Goal: Transaction & Acquisition: Download file/media

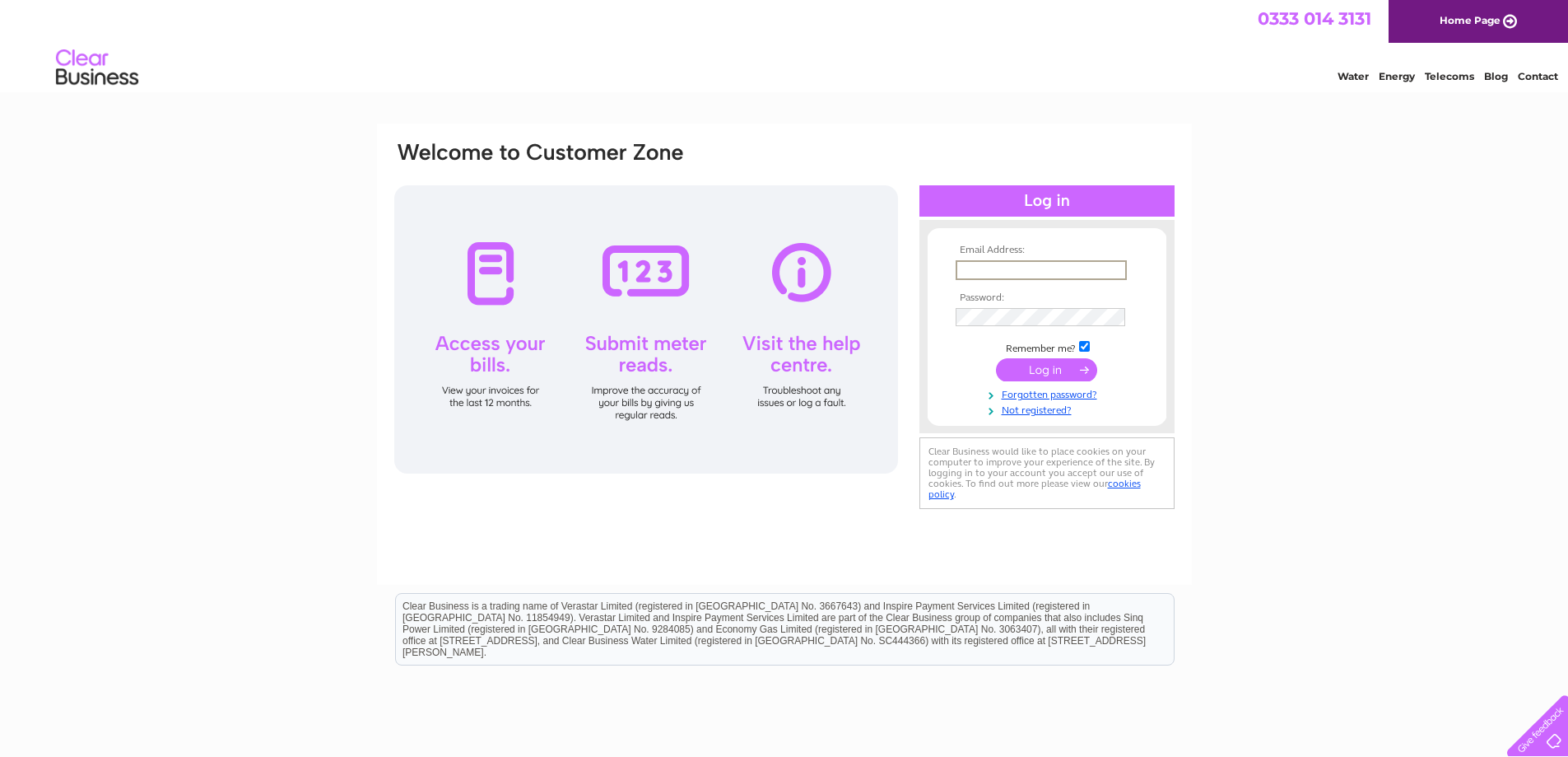
click at [1057, 264] on input "text" at bounding box center [1041, 270] width 171 height 20
type input "abdulghani011@outlook.com"
click at [1081, 343] on input "checkbox" at bounding box center [1083, 346] width 10 height 10
checkbox input "false"
click at [1077, 363] on input "submit" at bounding box center [1046, 368] width 101 height 23
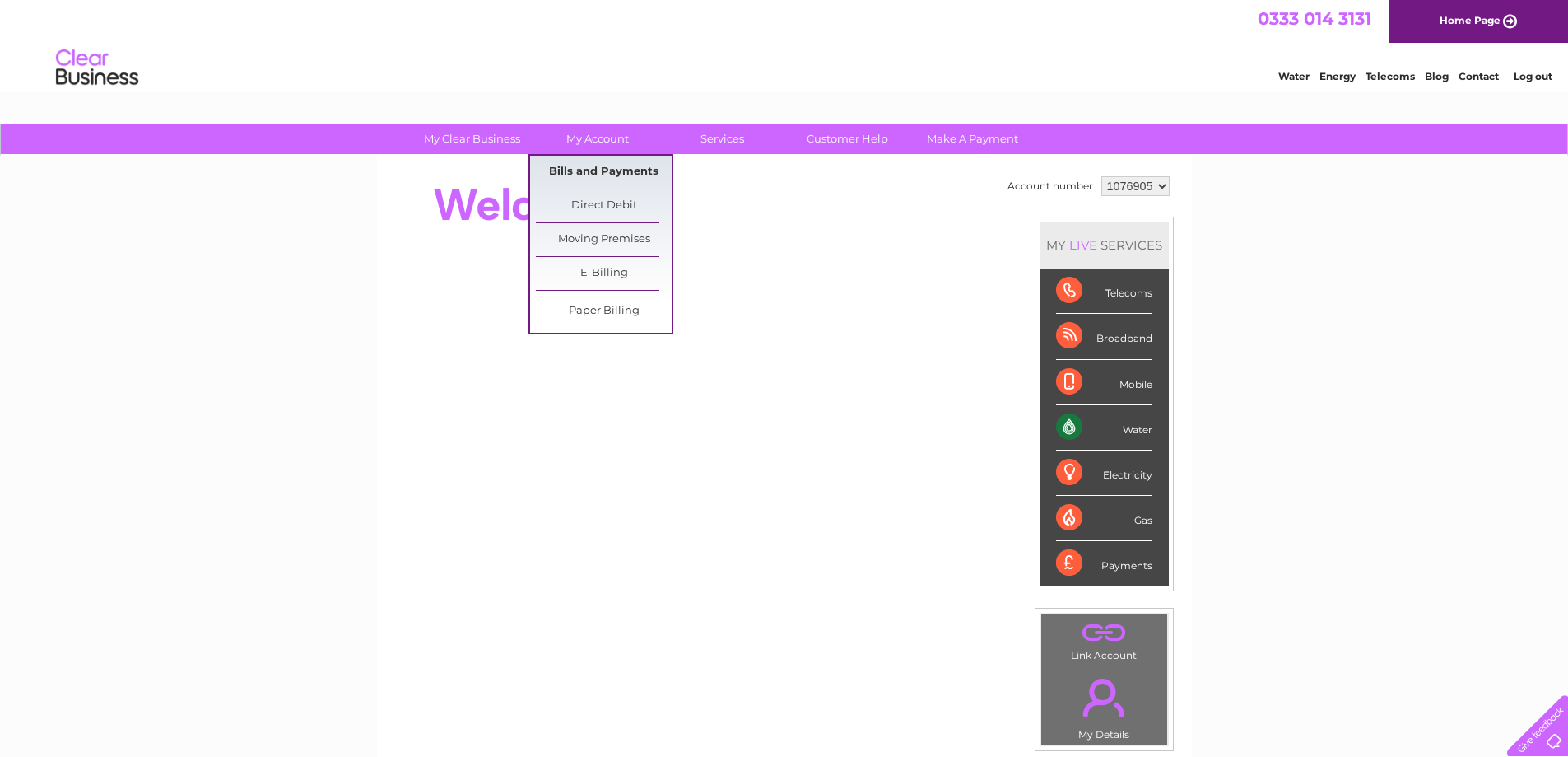
click at [613, 167] on link "Bills and Payments" at bounding box center [603, 171] width 135 height 33
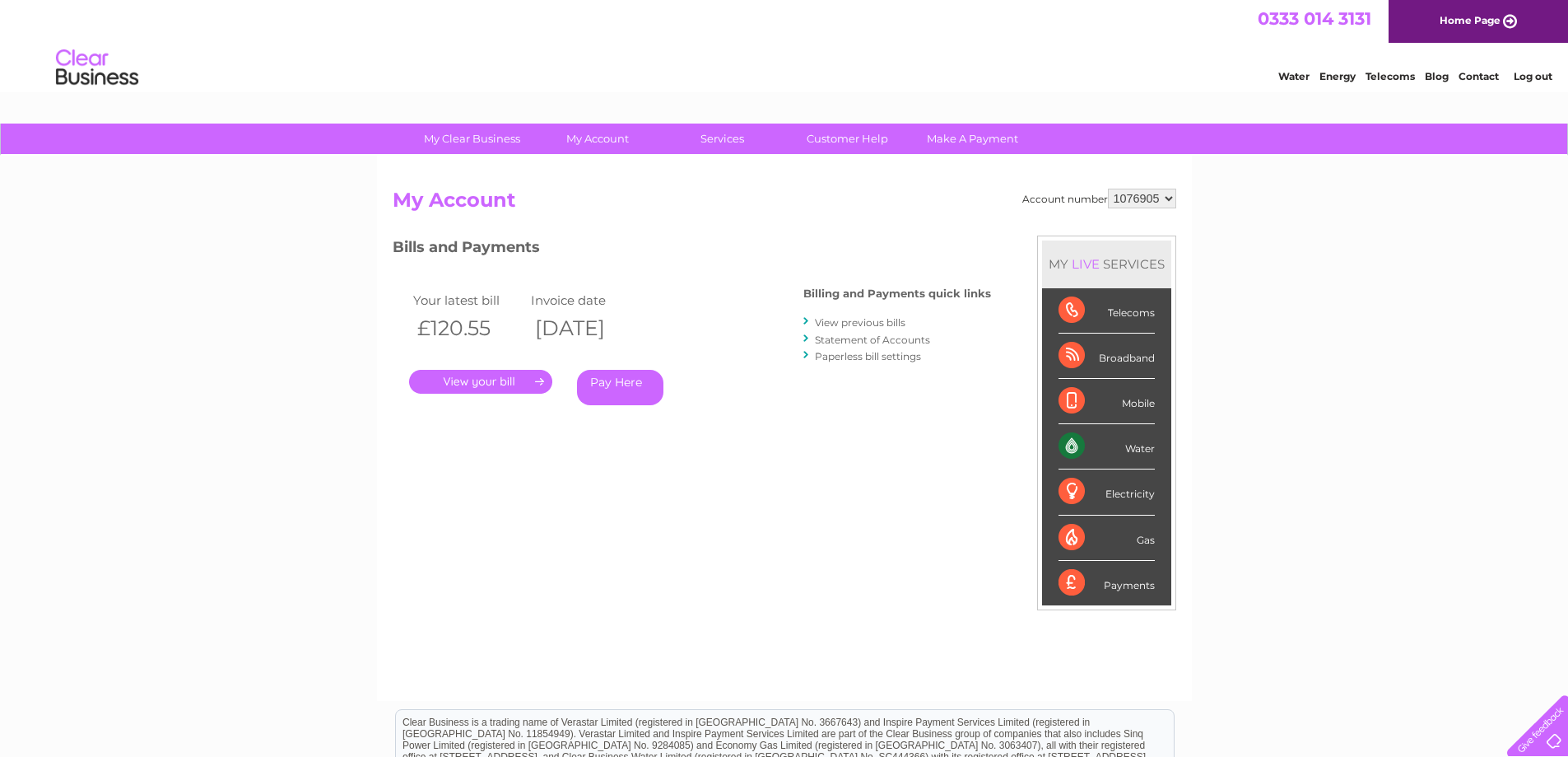
click at [519, 379] on link "." at bounding box center [480, 381] width 143 height 24
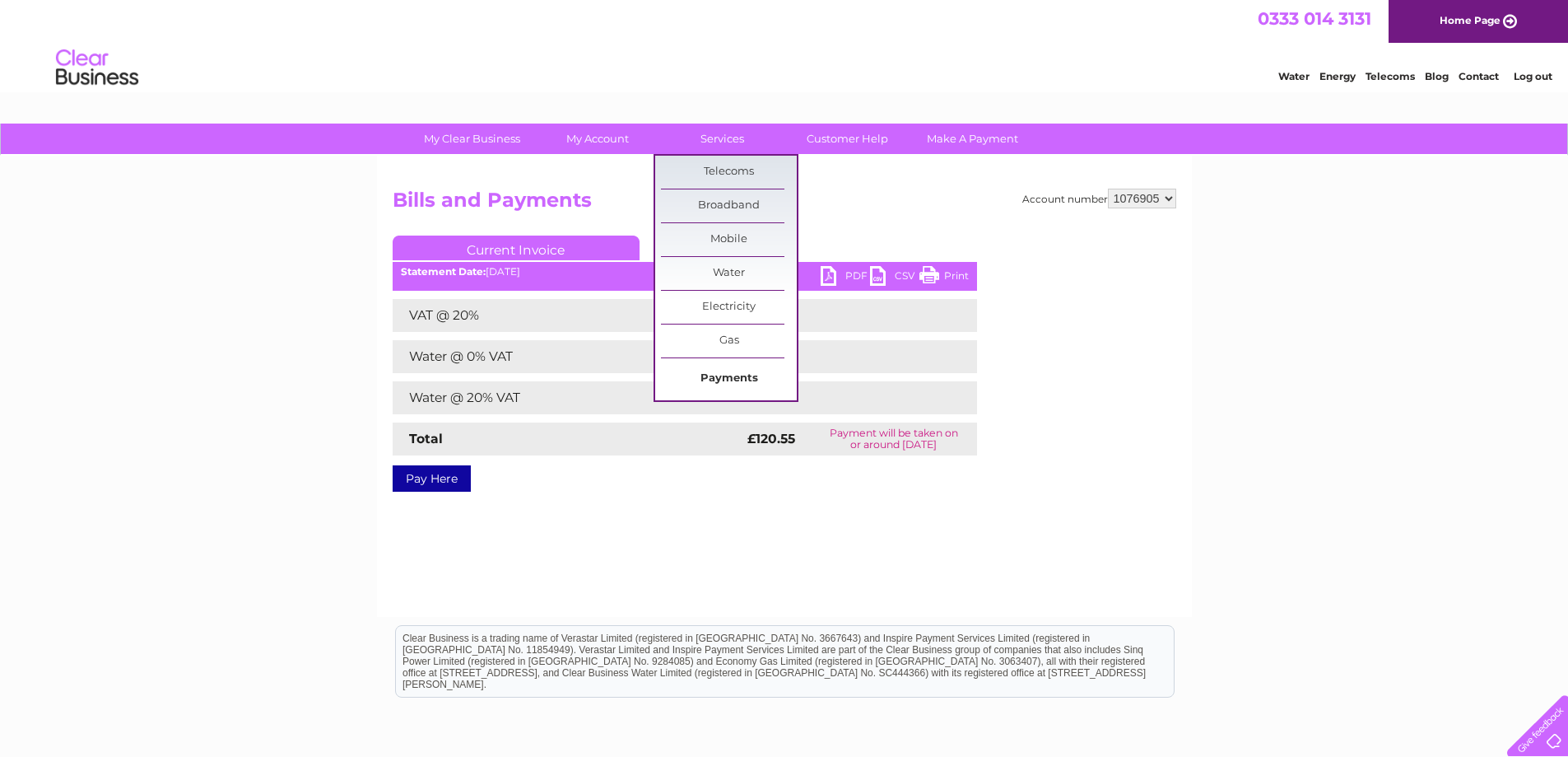
click at [725, 376] on link "Payments" at bounding box center [728, 378] width 135 height 33
click at [730, 375] on link "Payments" at bounding box center [728, 378] width 135 height 33
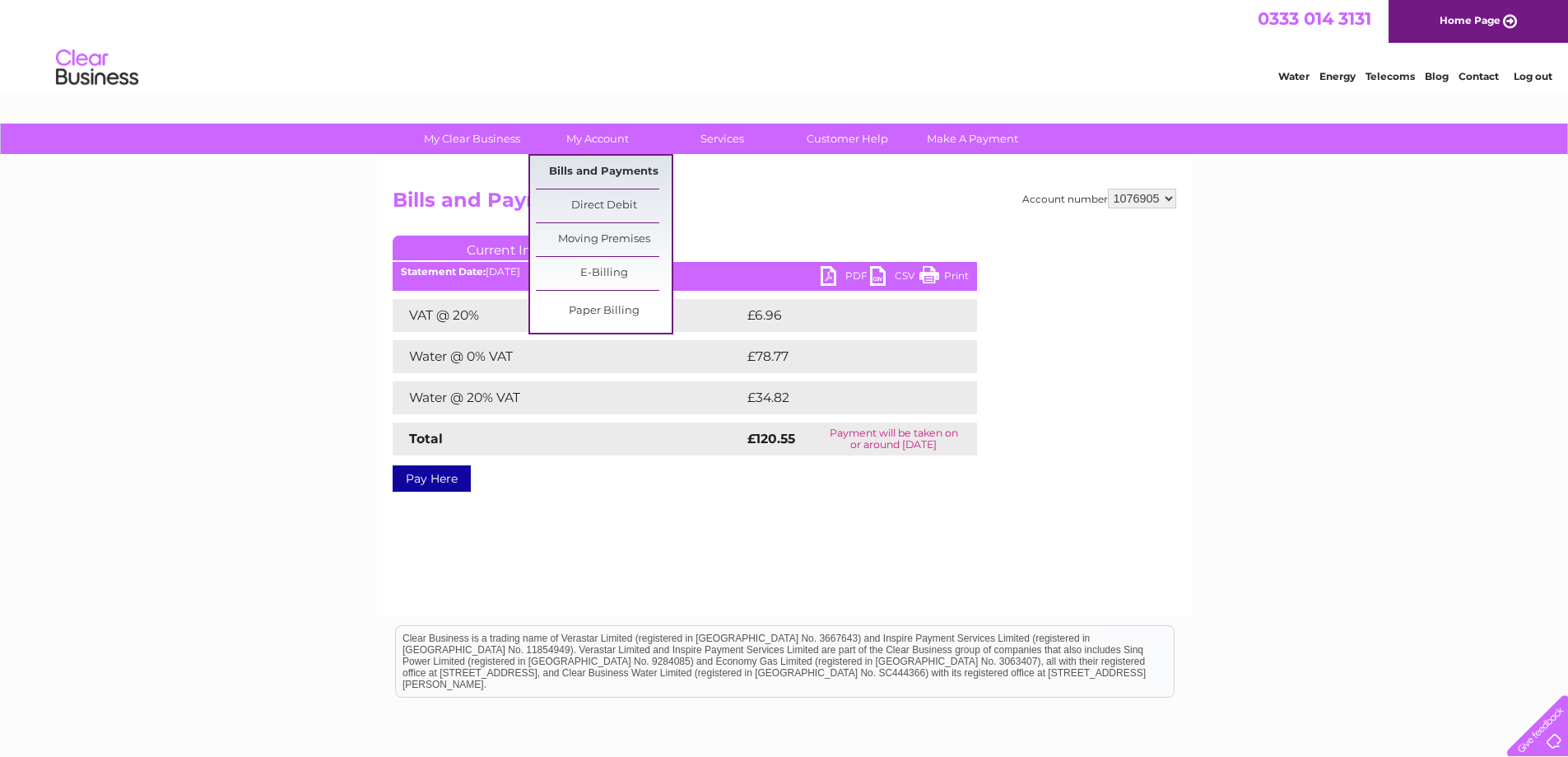
click at [602, 163] on link "Bills and Payments" at bounding box center [603, 171] width 135 height 33
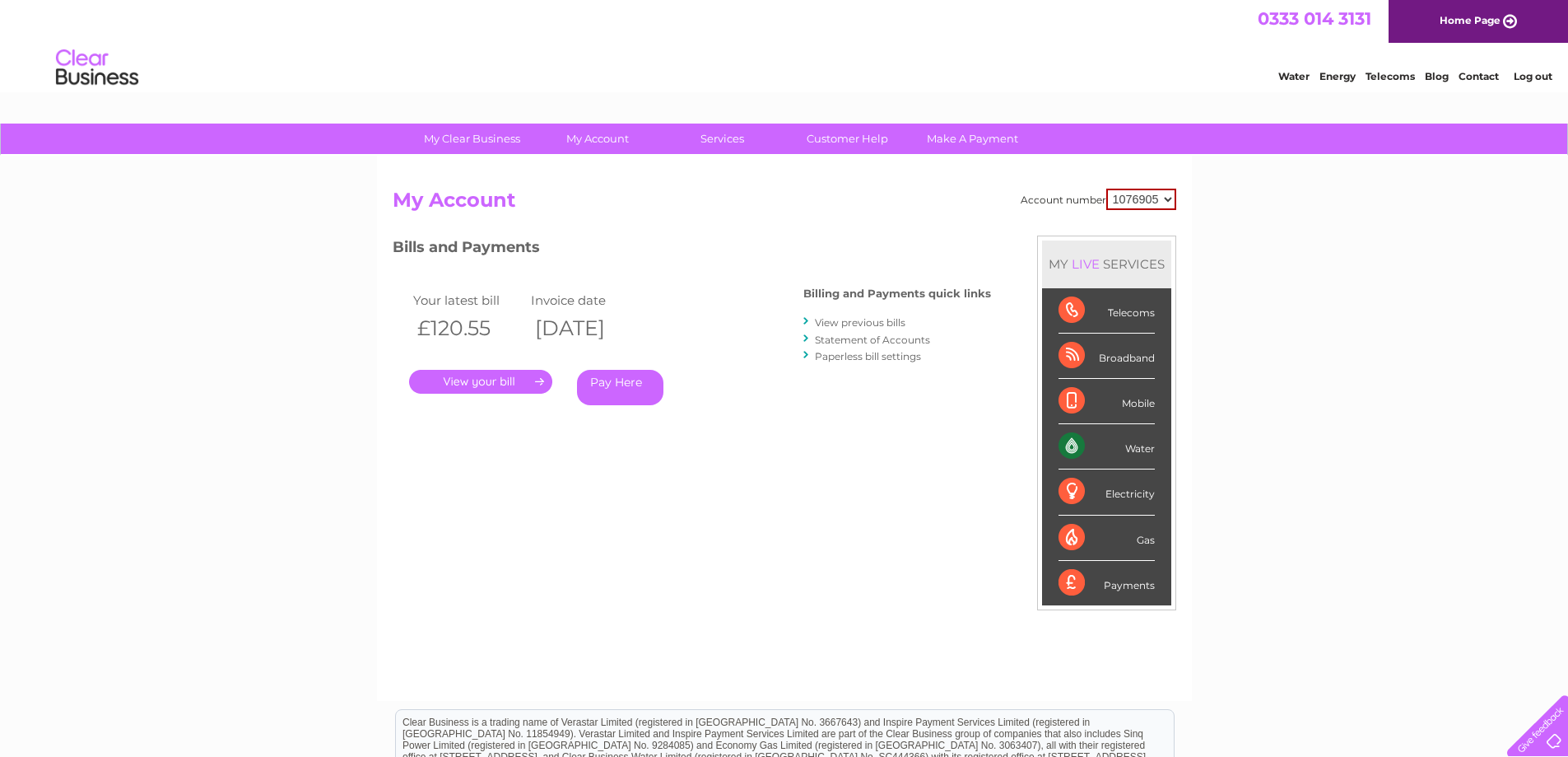
click at [858, 315] on li "View previous bills" at bounding box center [897, 321] width 187 height 16
click at [864, 320] on link "View previous bills" at bounding box center [860, 322] width 91 height 12
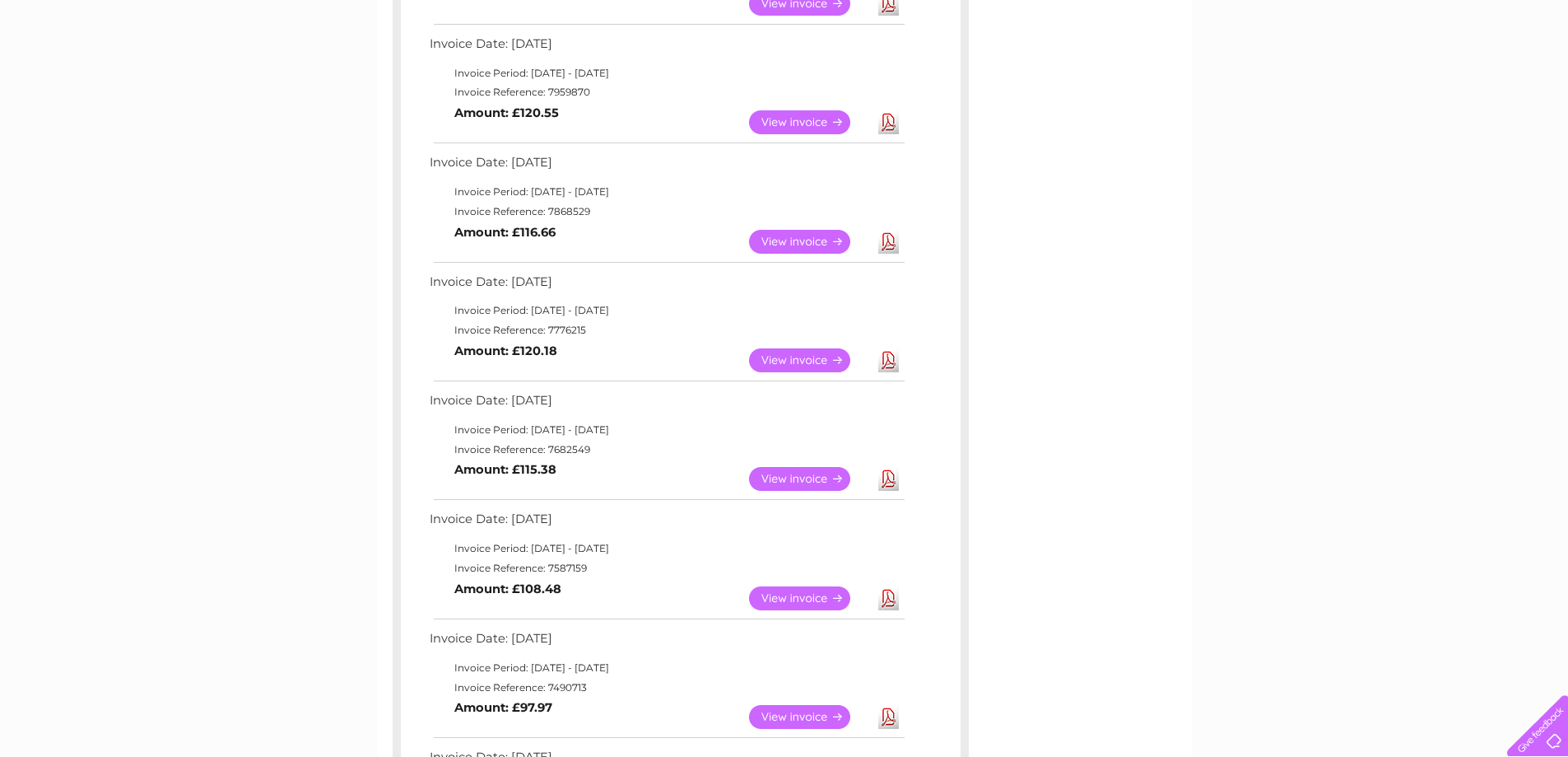
scroll to position [412, 0]
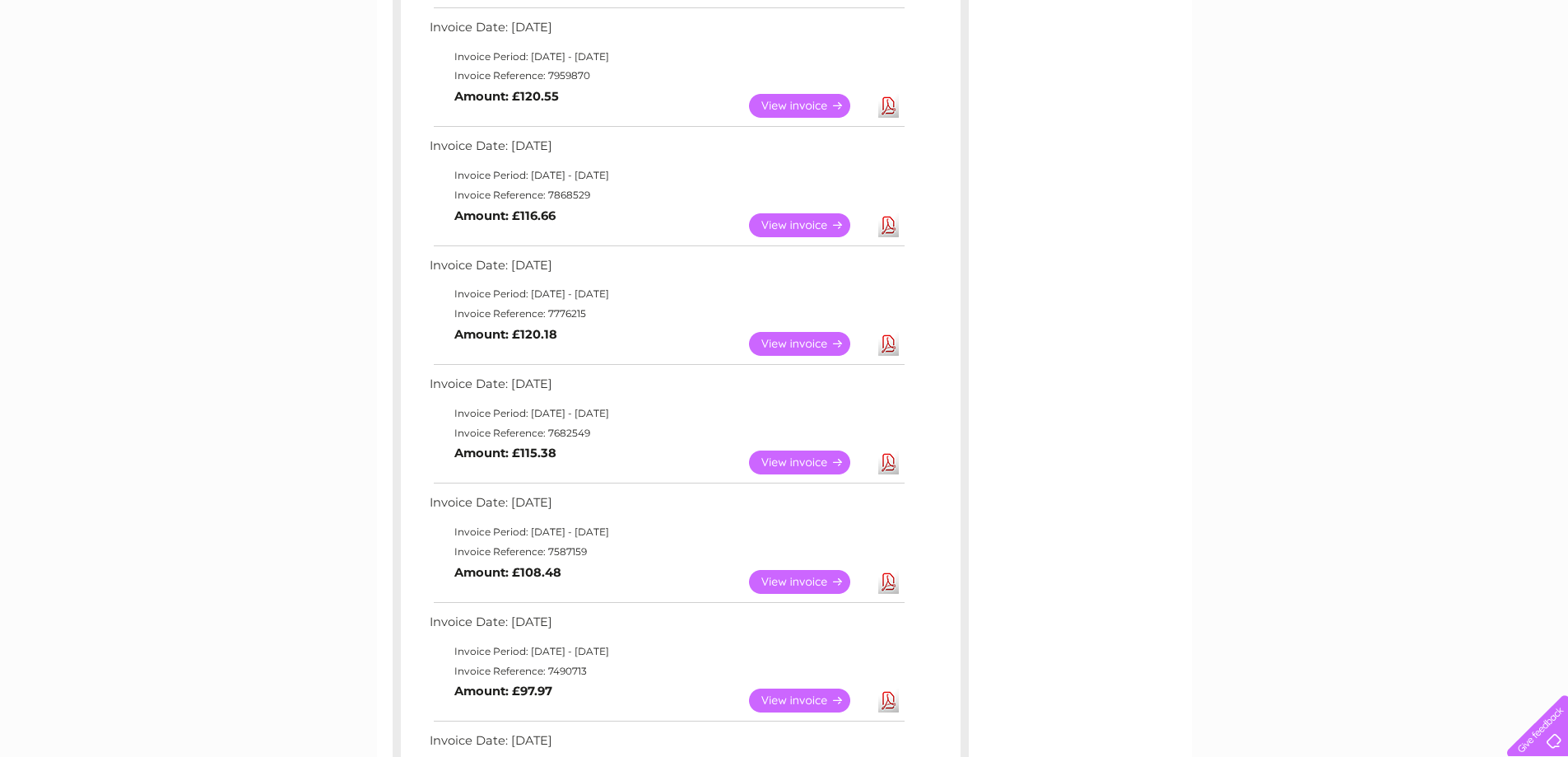
click at [891, 462] on link "Download" at bounding box center [888, 461] width 21 height 24
click at [889, 343] on link "Download" at bounding box center [888, 343] width 21 height 24
click at [1039, 92] on div "Account number 1076905 Previous Invoices Download or view any of your previous …" at bounding box center [784, 394] width 814 height 1300
click at [895, 228] on link "Download" at bounding box center [888, 225] width 21 height 24
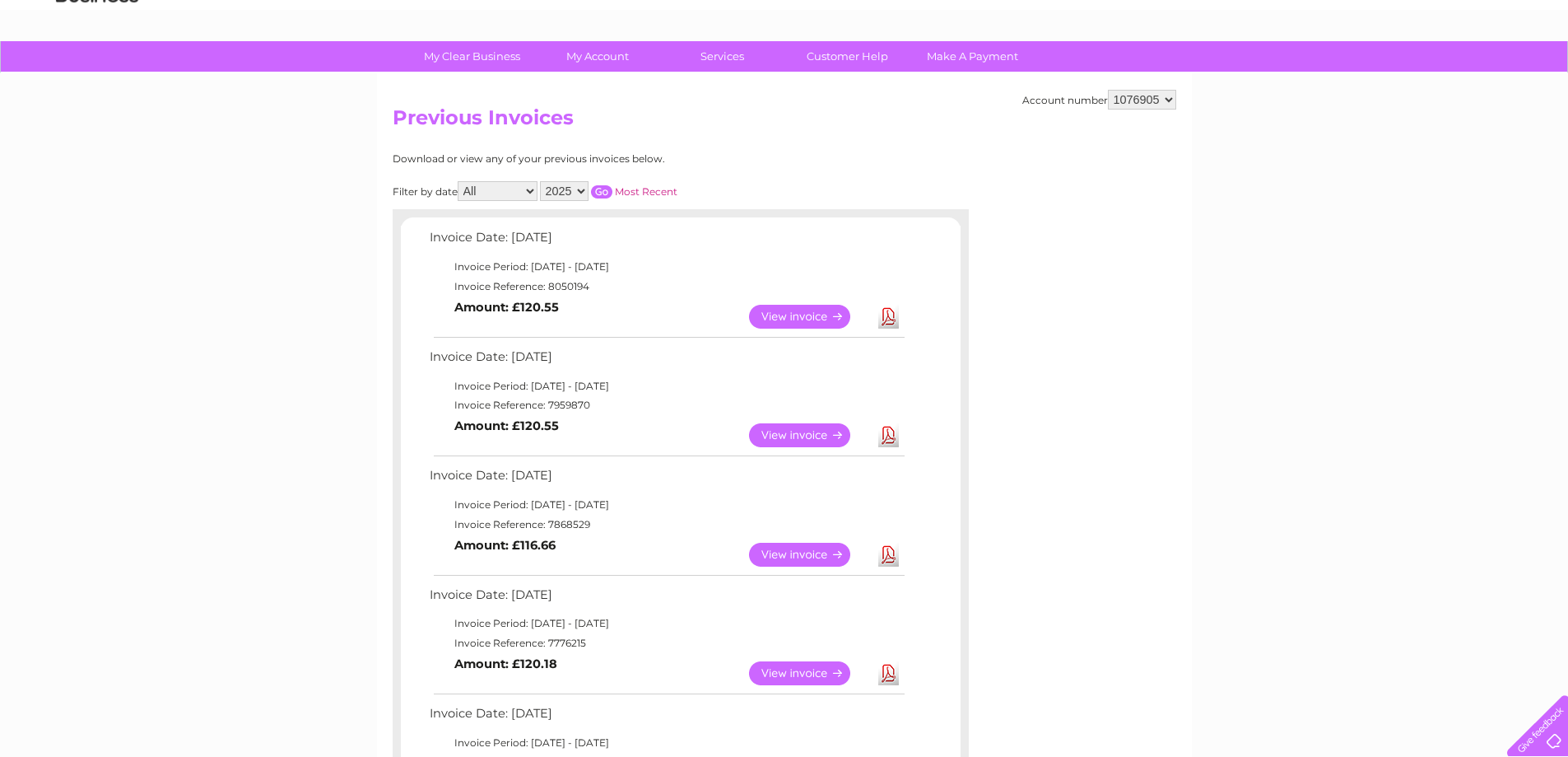
scroll to position [0, 0]
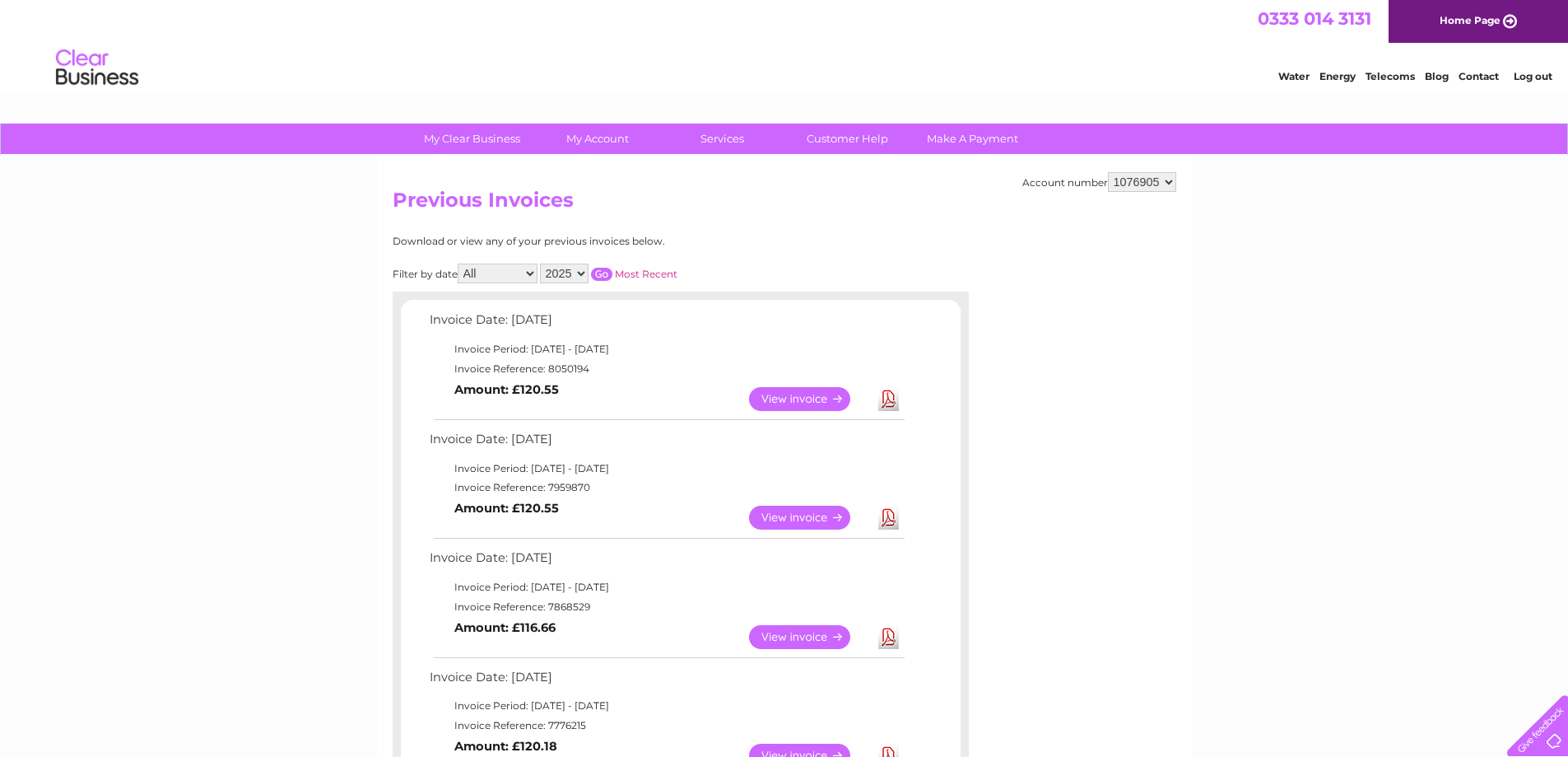
click at [1541, 81] on link "Log out" at bounding box center [1532, 76] width 39 height 12
